Goal: Use online tool/utility: Use online tool/utility

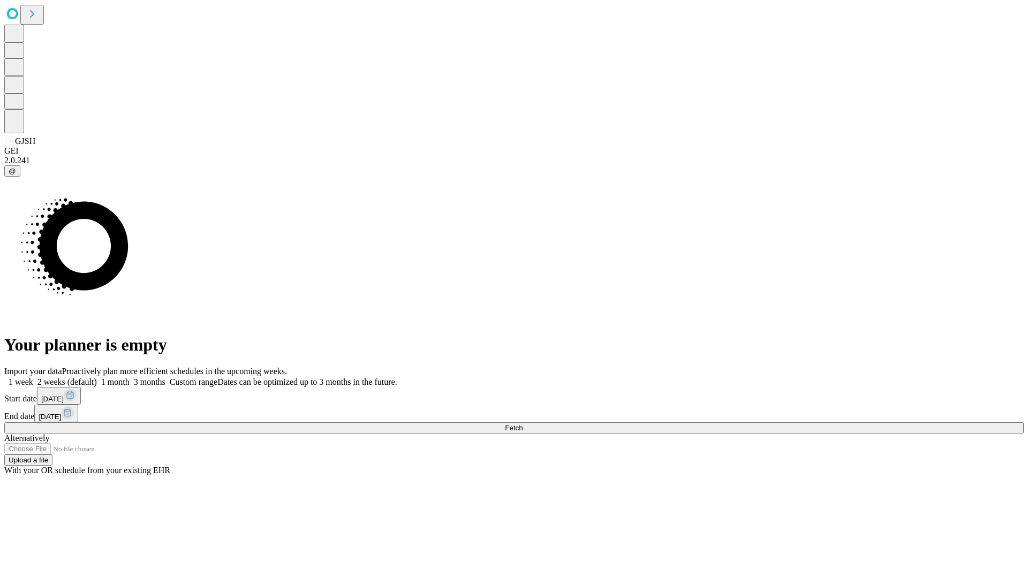
click at [522, 424] on span "Fetch" at bounding box center [514, 428] width 18 height 8
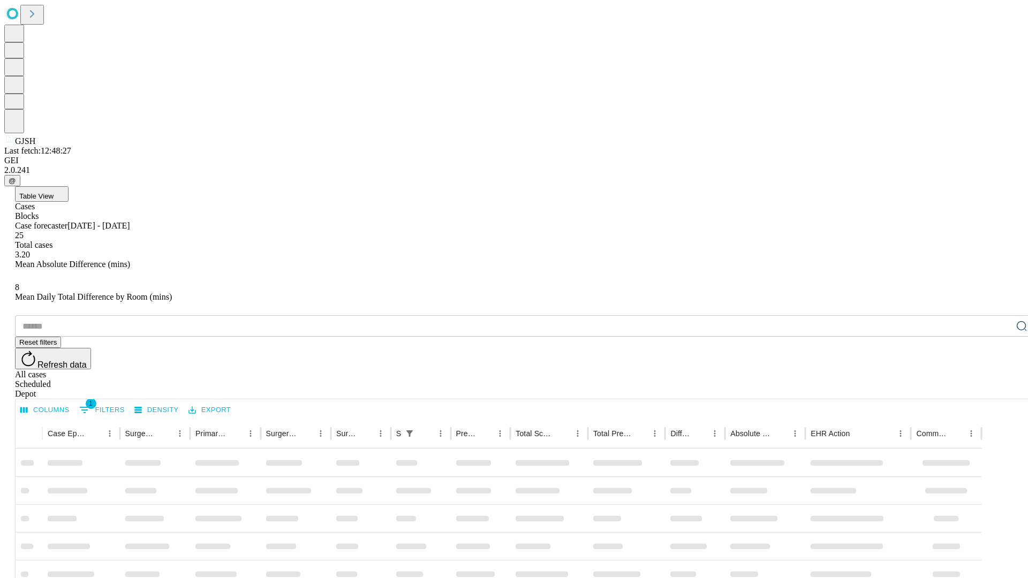
click at [1000, 389] on div "Depot" at bounding box center [524, 394] width 1019 height 10
